Goal: Find specific page/section: Find specific page/section

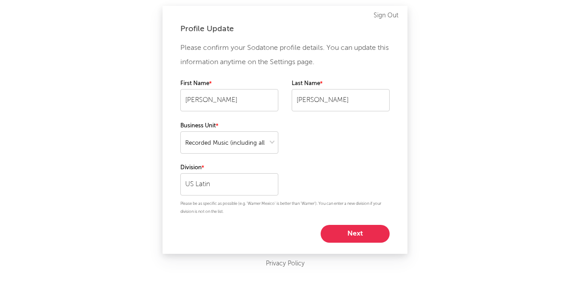
select select "recorded_music"
click at [343, 234] on button "Next" at bounding box center [355, 234] width 69 height 18
select select "marketing"
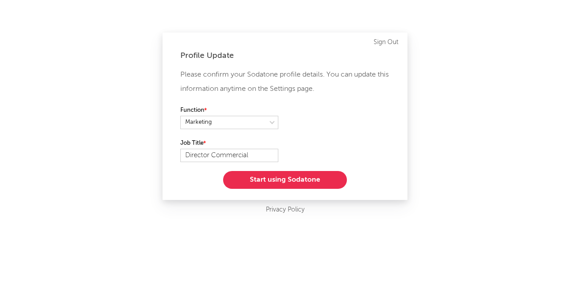
click at [268, 185] on button "Start using Sodatone" at bounding box center [285, 180] width 124 height 18
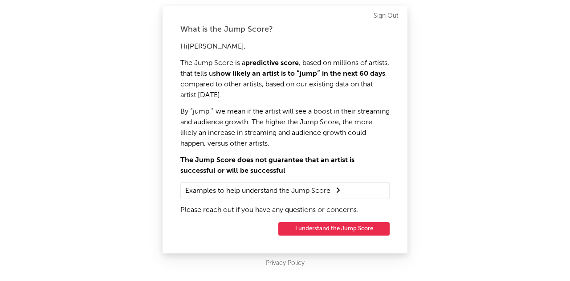
click at [294, 226] on button "I understand the Jump Score" at bounding box center [333, 228] width 111 height 13
